Goal: Transaction & Acquisition: Purchase product/service

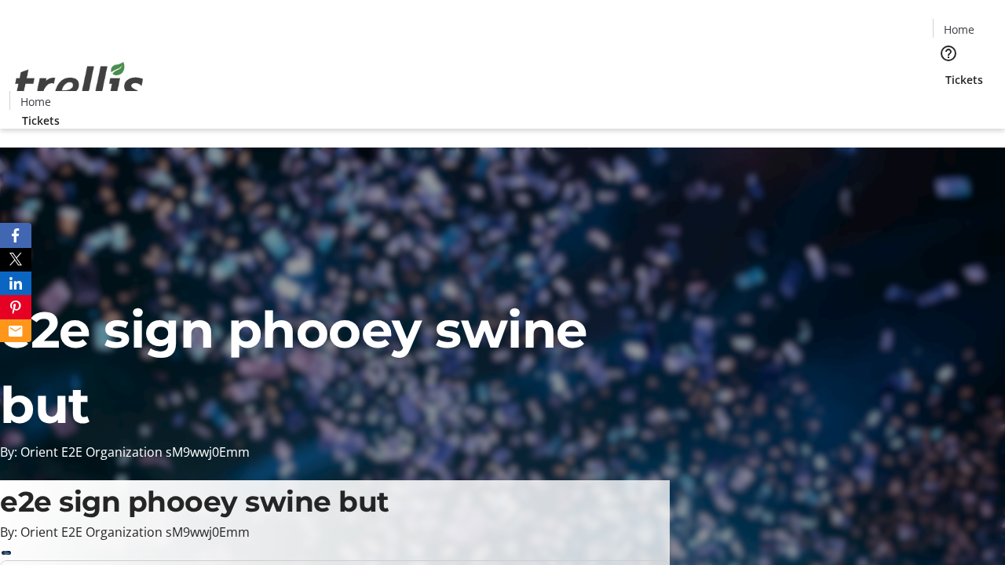
click at [945, 71] on span "Tickets" at bounding box center [964, 79] width 38 height 16
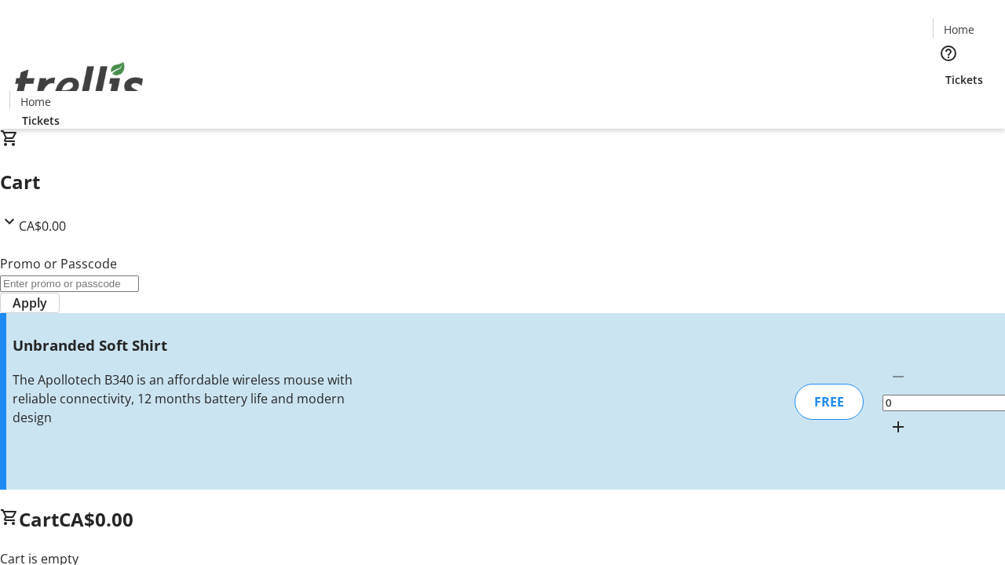
click at [889, 418] on mat-icon "Increment by one" at bounding box center [898, 427] width 19 height 19
type input "1"
